Goal: Task Accomplishment & Management: Use online tool/utility

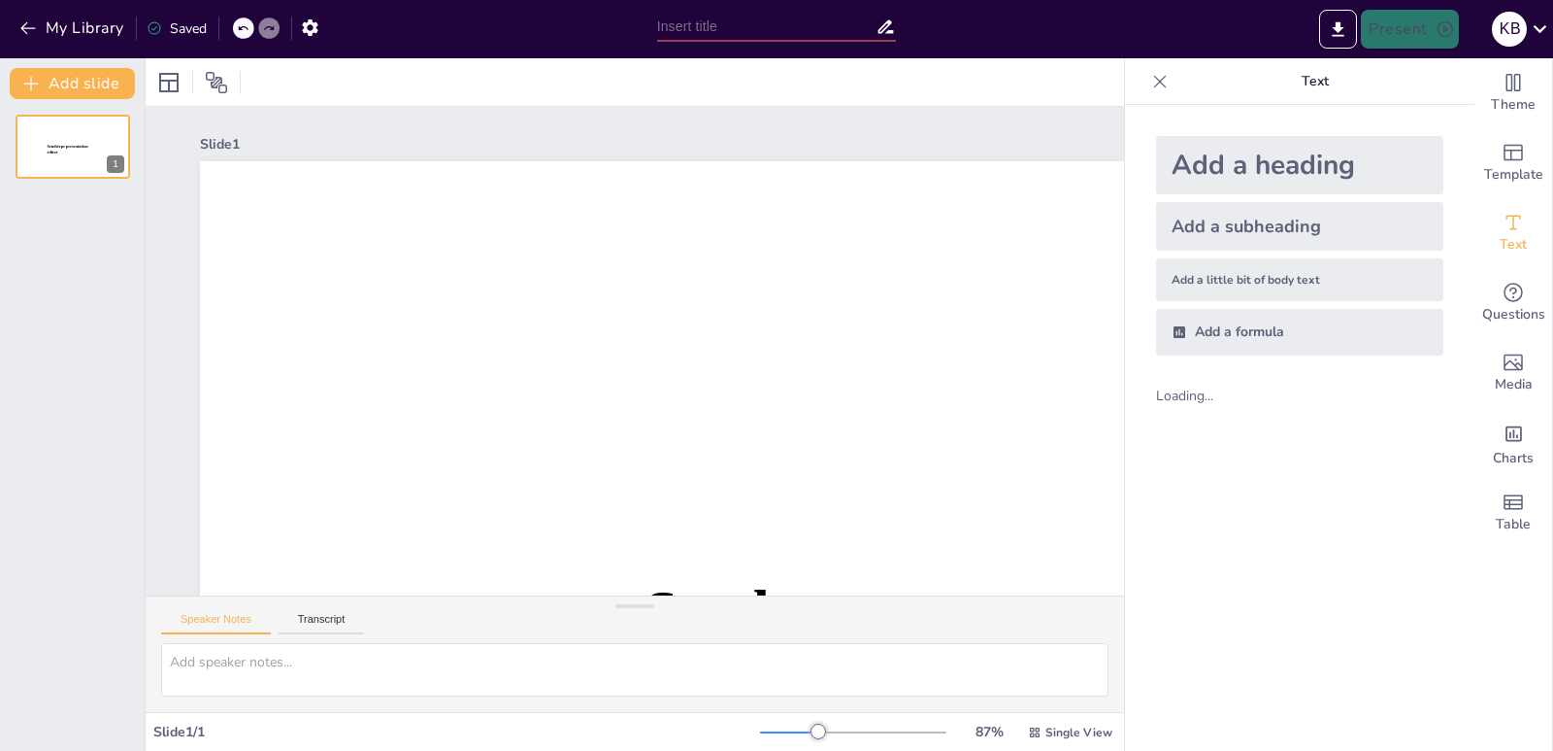
type input "كل ما تحتاج معرفته عن دور المستشار في توجيهك الدراسي"
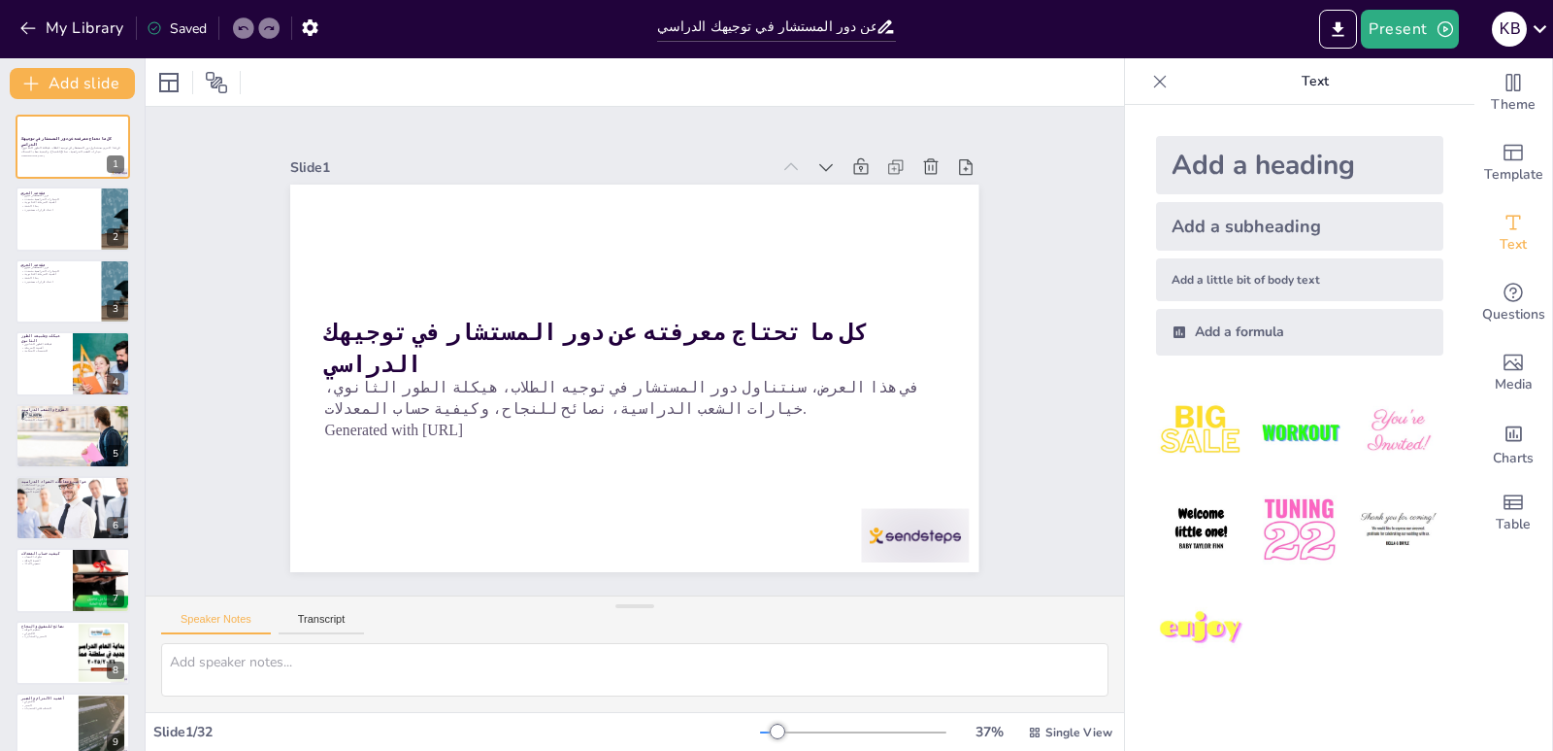
checkbox input "true"
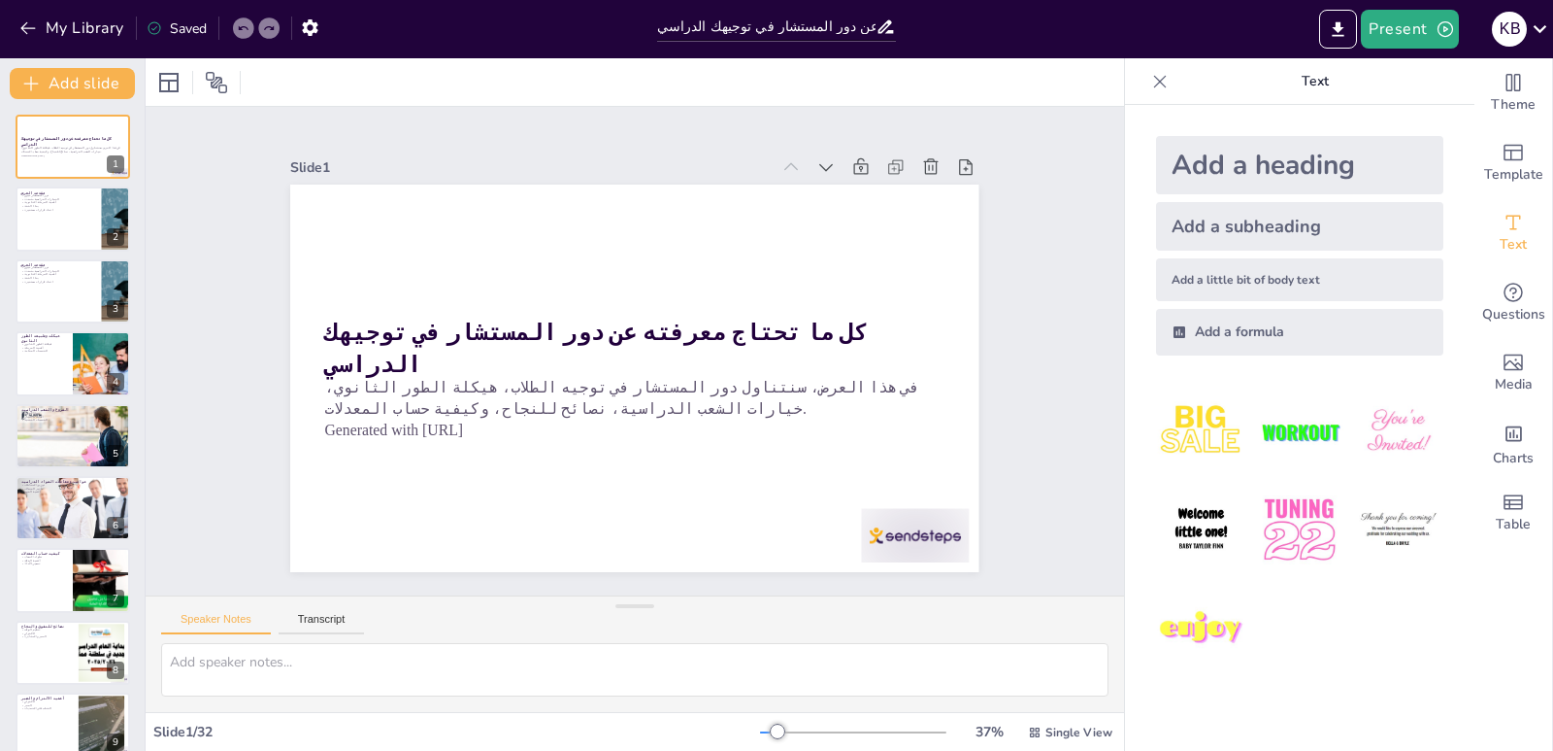
checkbox input "true"
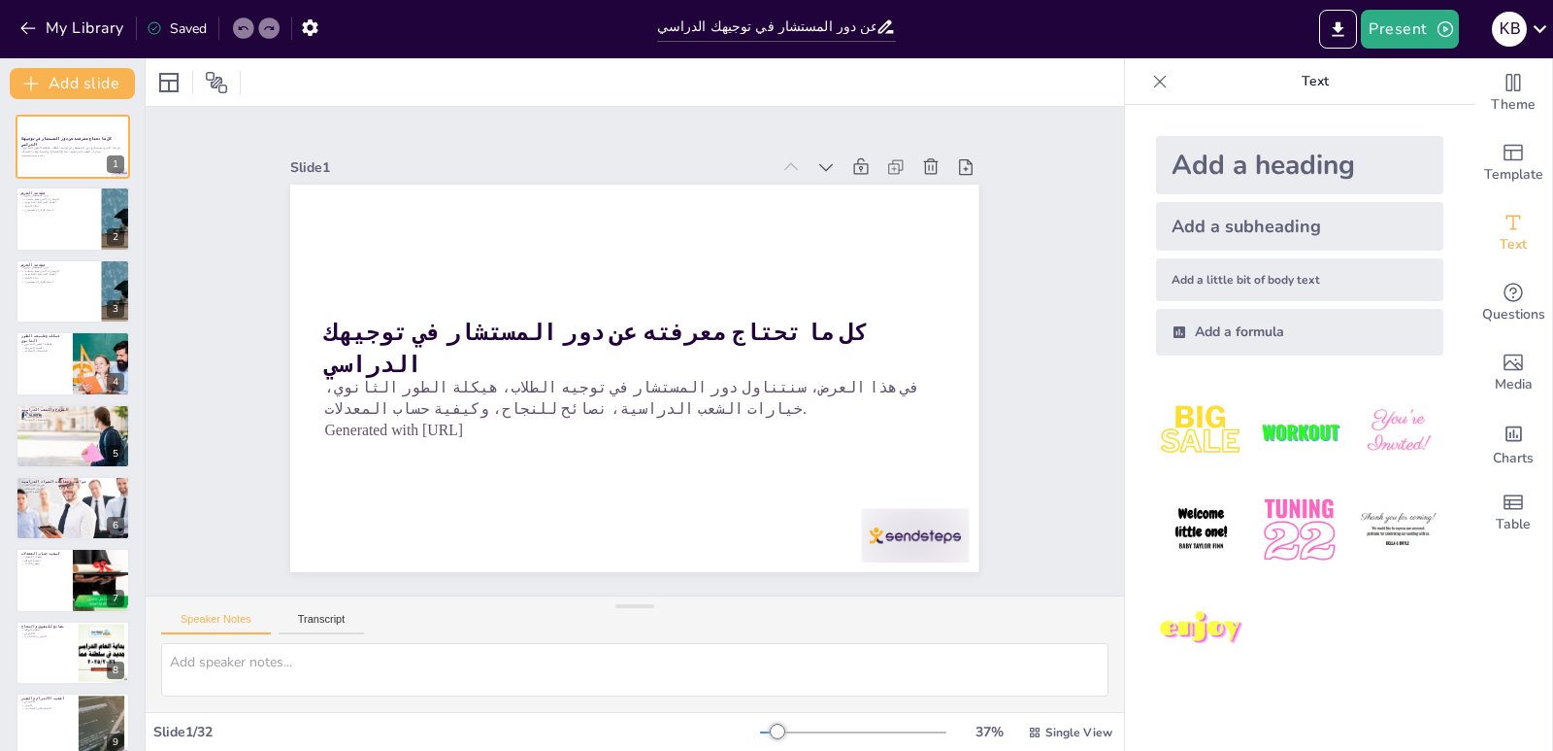
checkbox input "true"
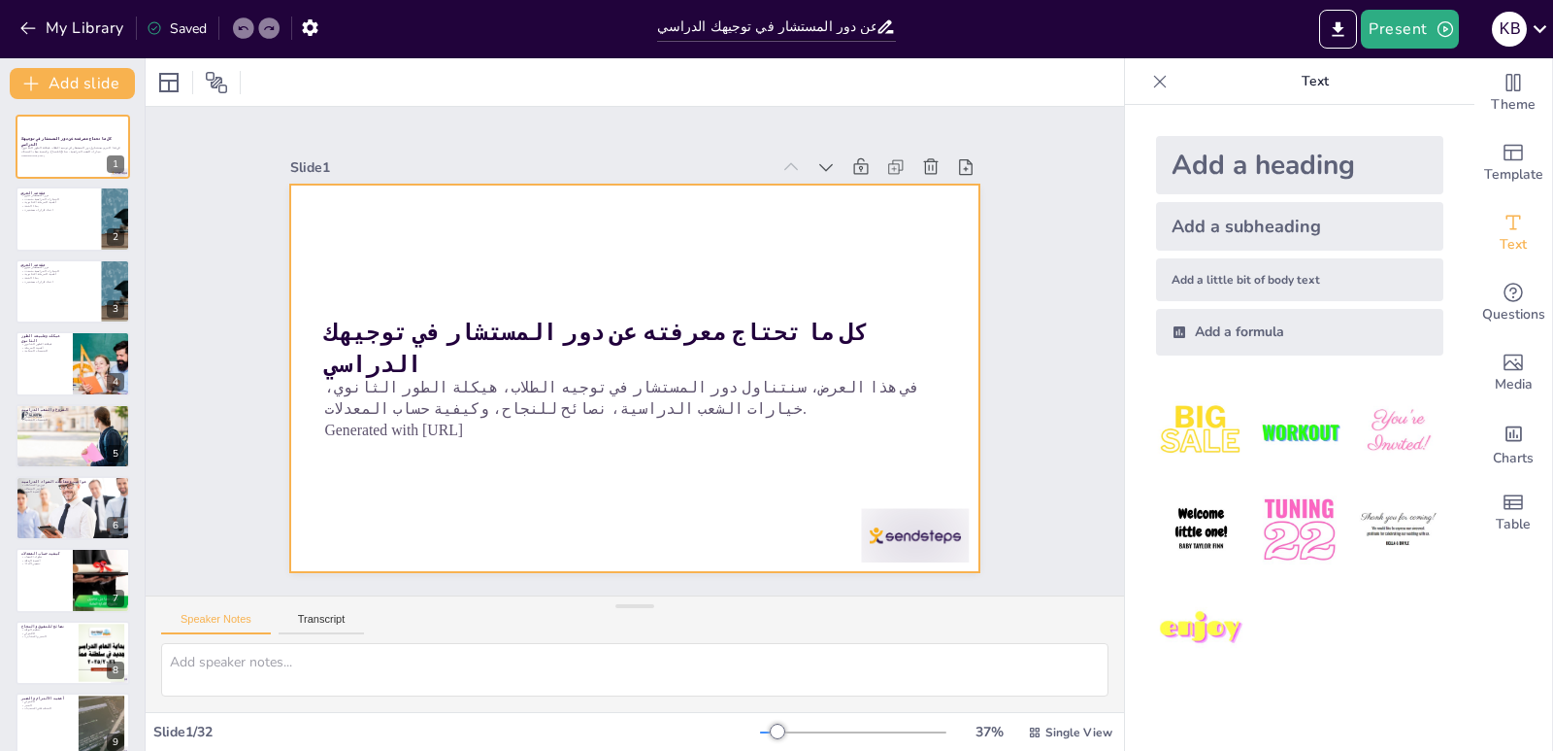
checkbox input "true"
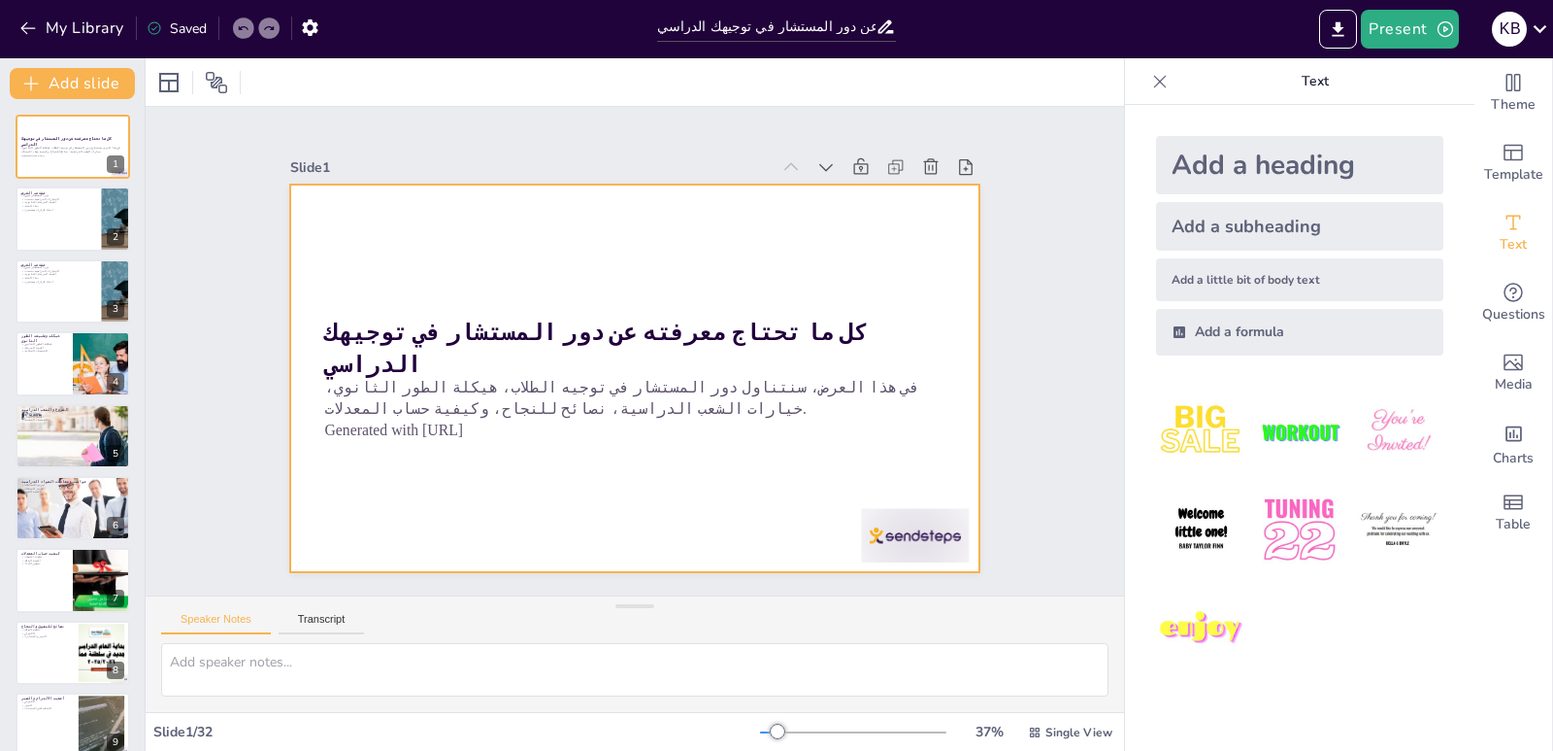
checkbox input "true"
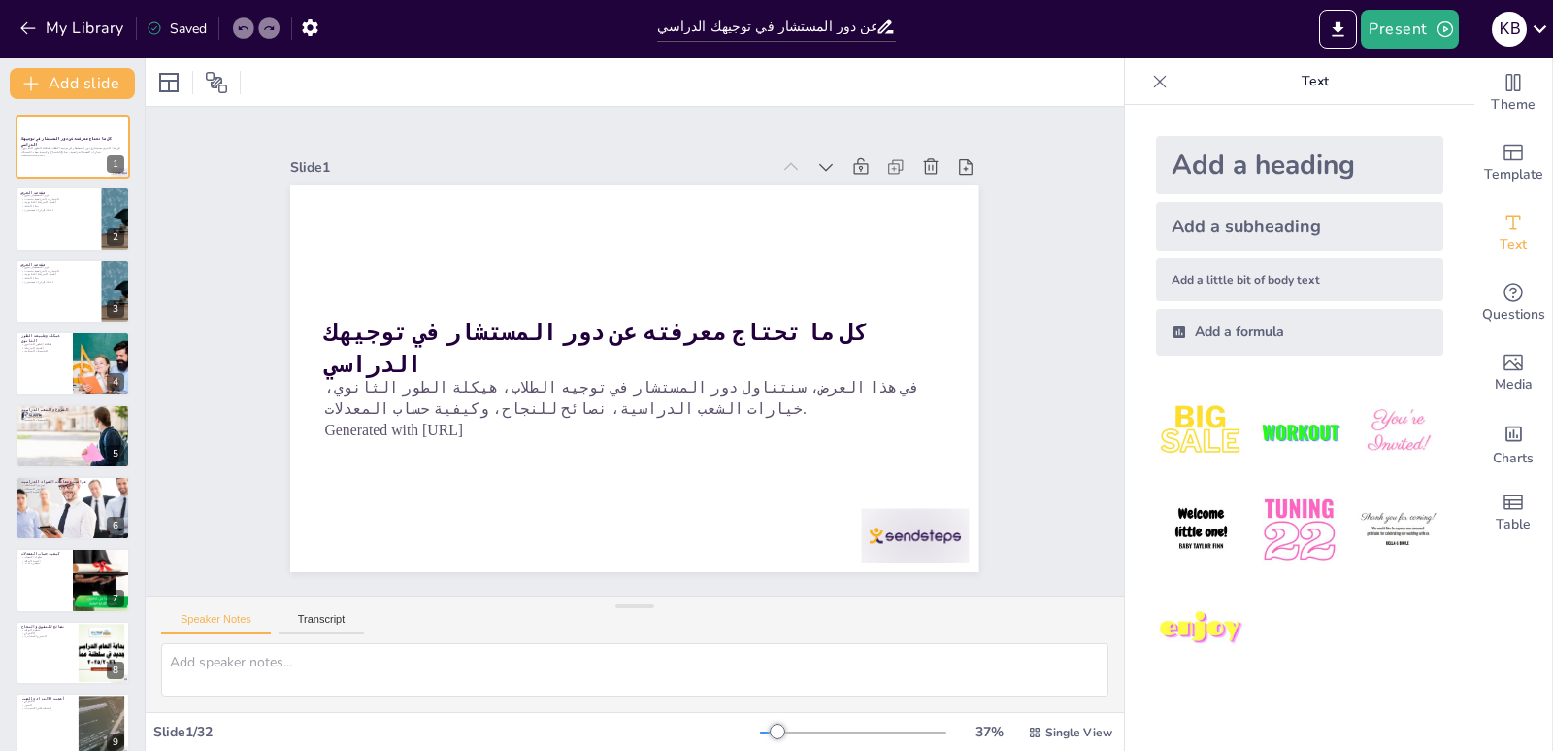
checkbox input "true"
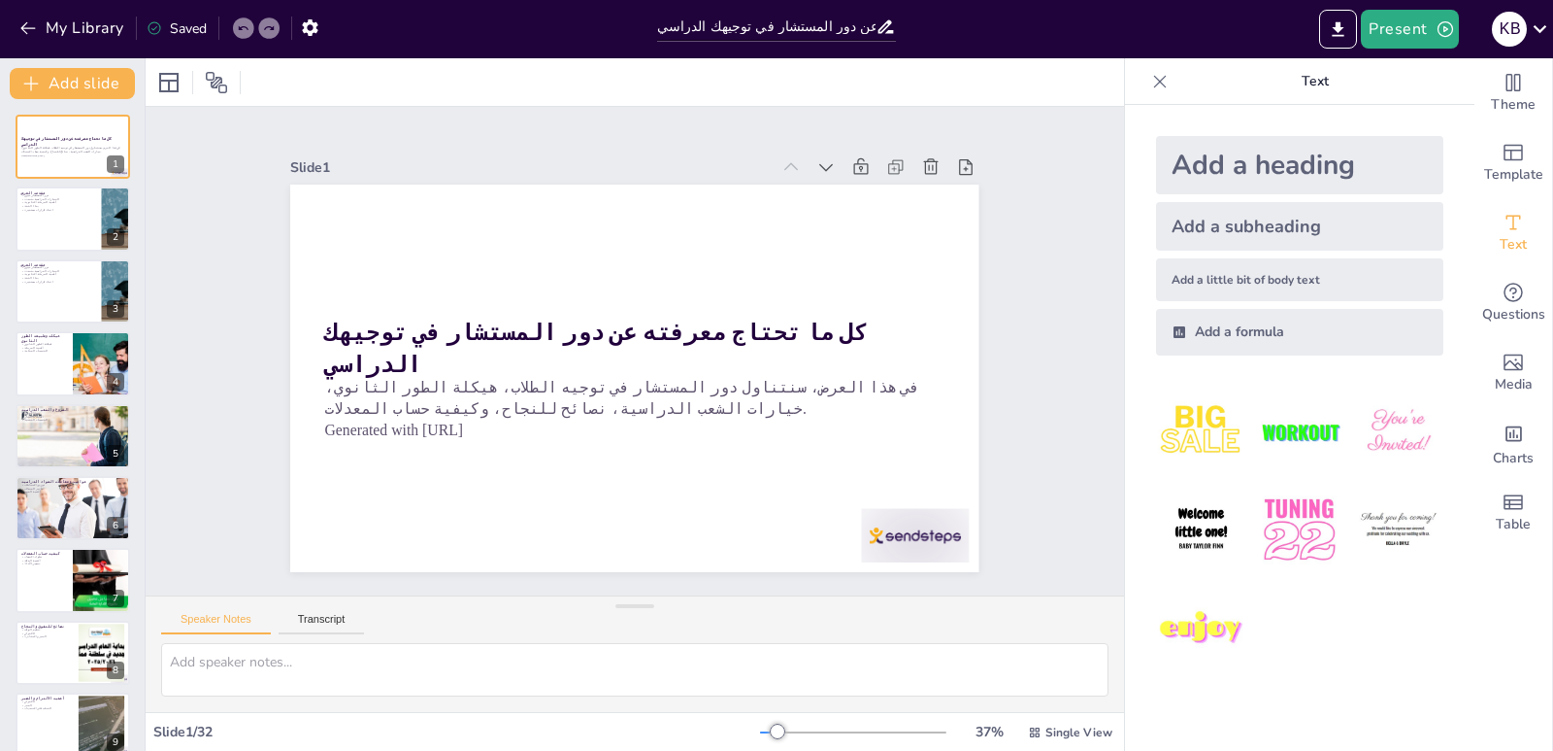
checkbox input "true"
